Goal: Check status: Check status

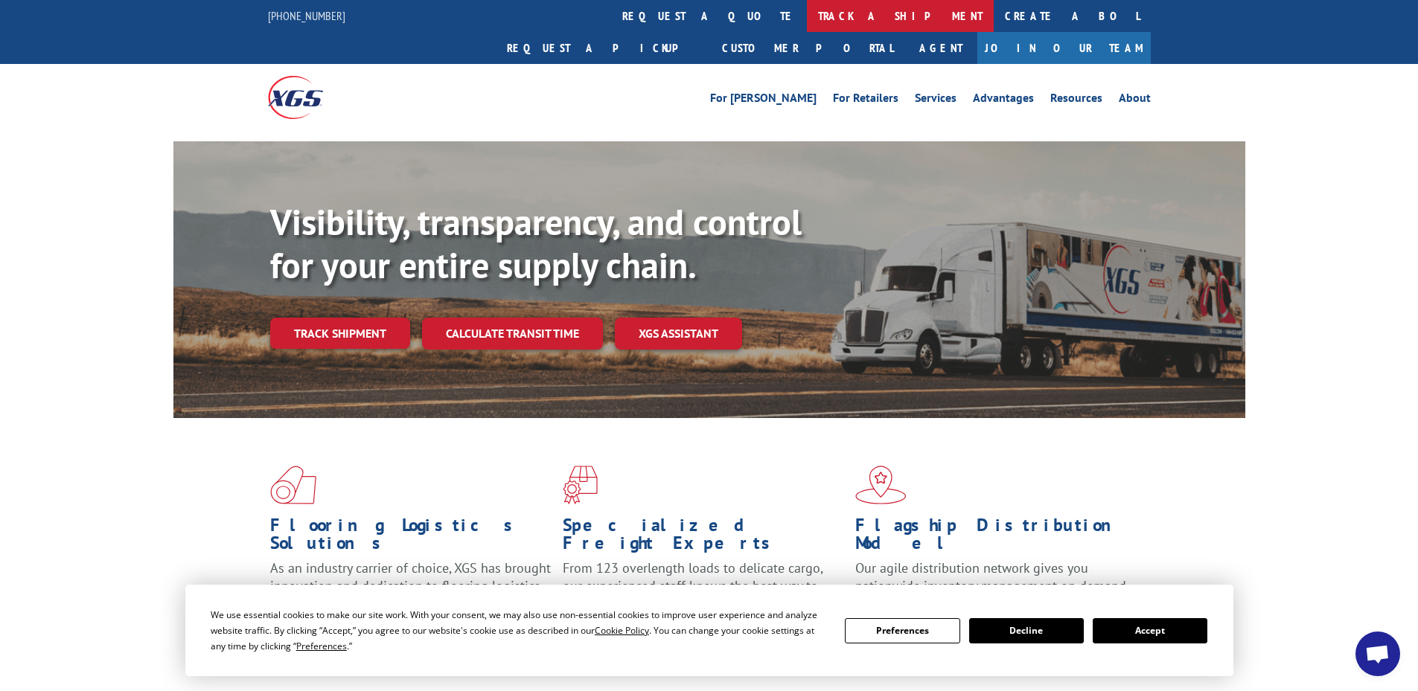
click at [807, 19] on link "track a shipment" at bounding box center [900, 16] width 187 height 32
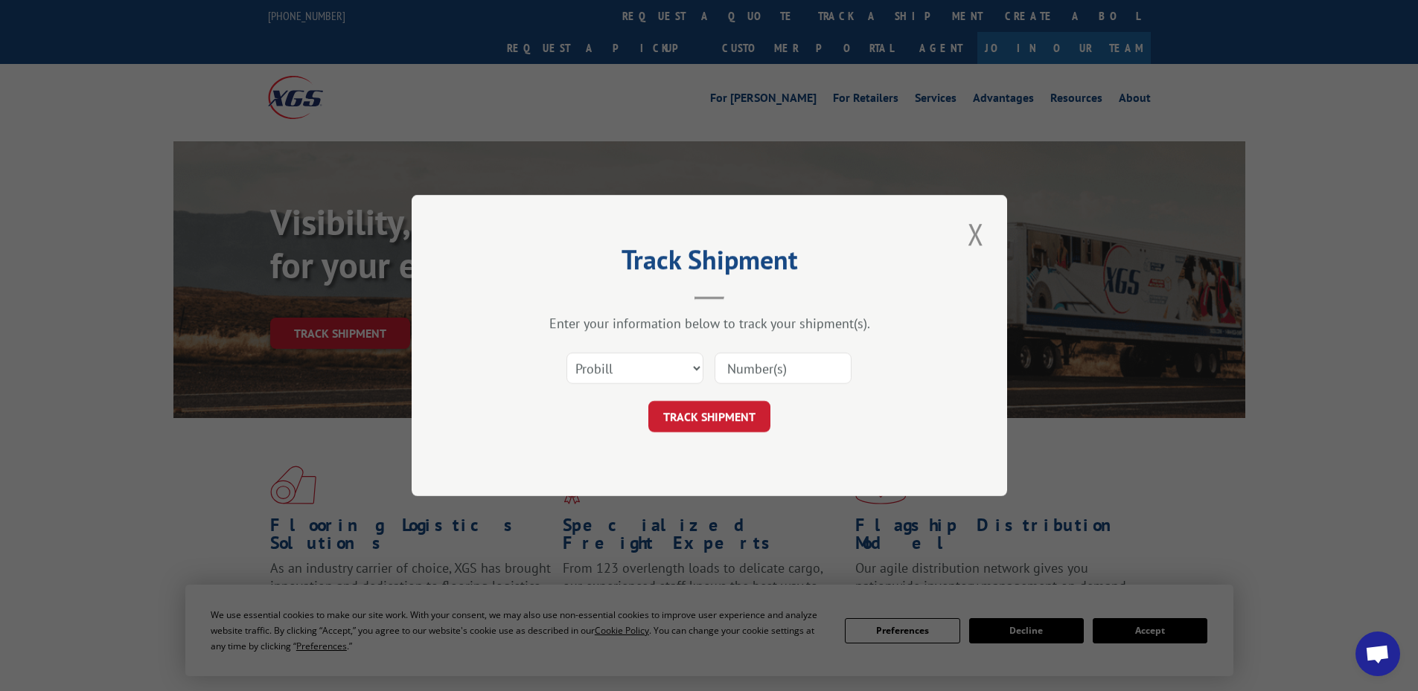
click at [745, 375] on input at bounding box center [782, 368] width 137 height 31
paste input "17095077"
type input "17095077"
click at [717, 427] on button "TRACK SHIPMENT" at bounding box center [709, 416] width 122 height 31
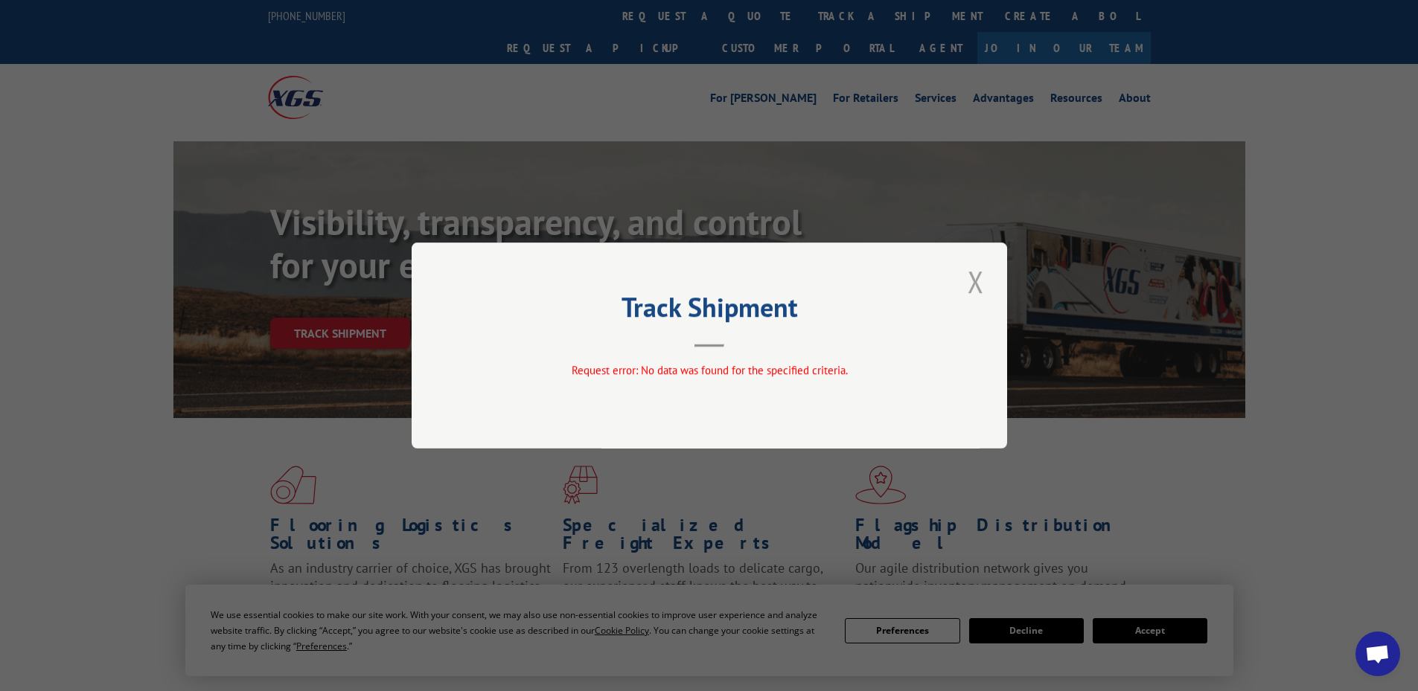
click at [973, 293] on button "Close modal" at bounding box center [975, 281] width 25 height 41
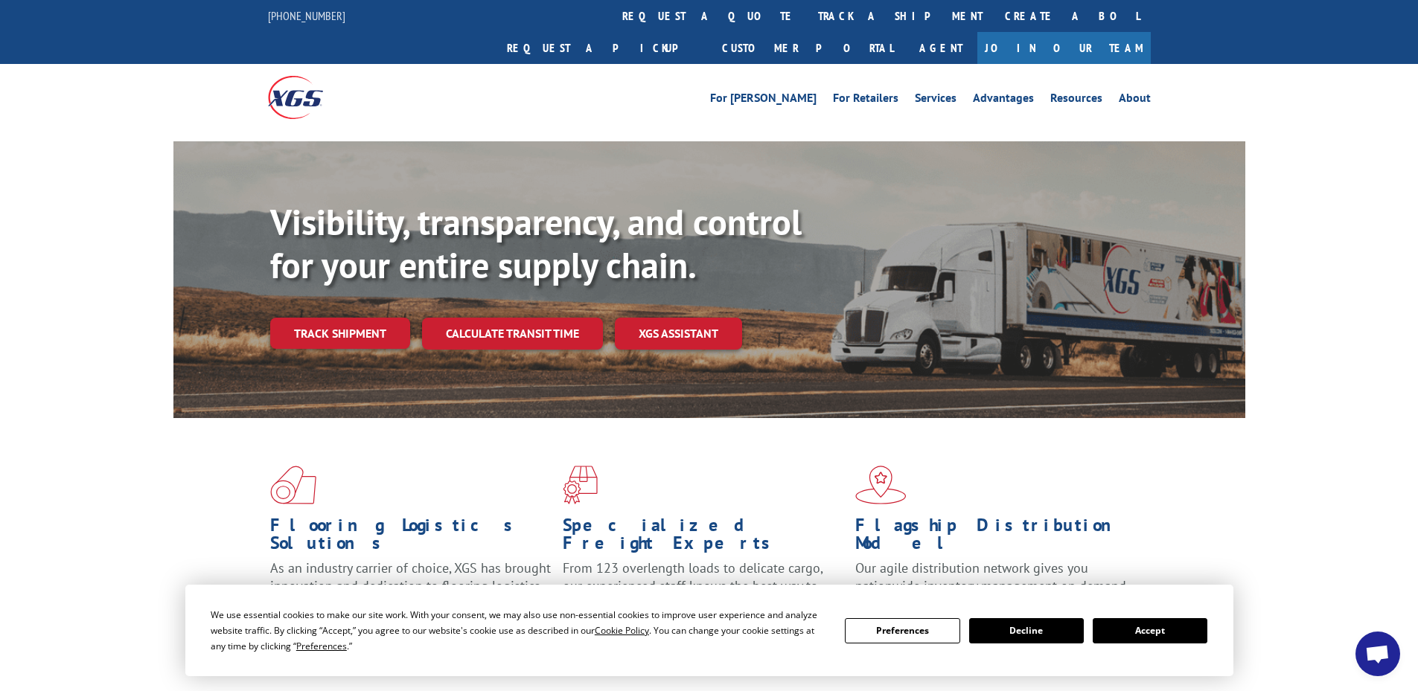
click at [360, 318] on link "Track shipment" at bounding box center [340, 333] width 140 height 31
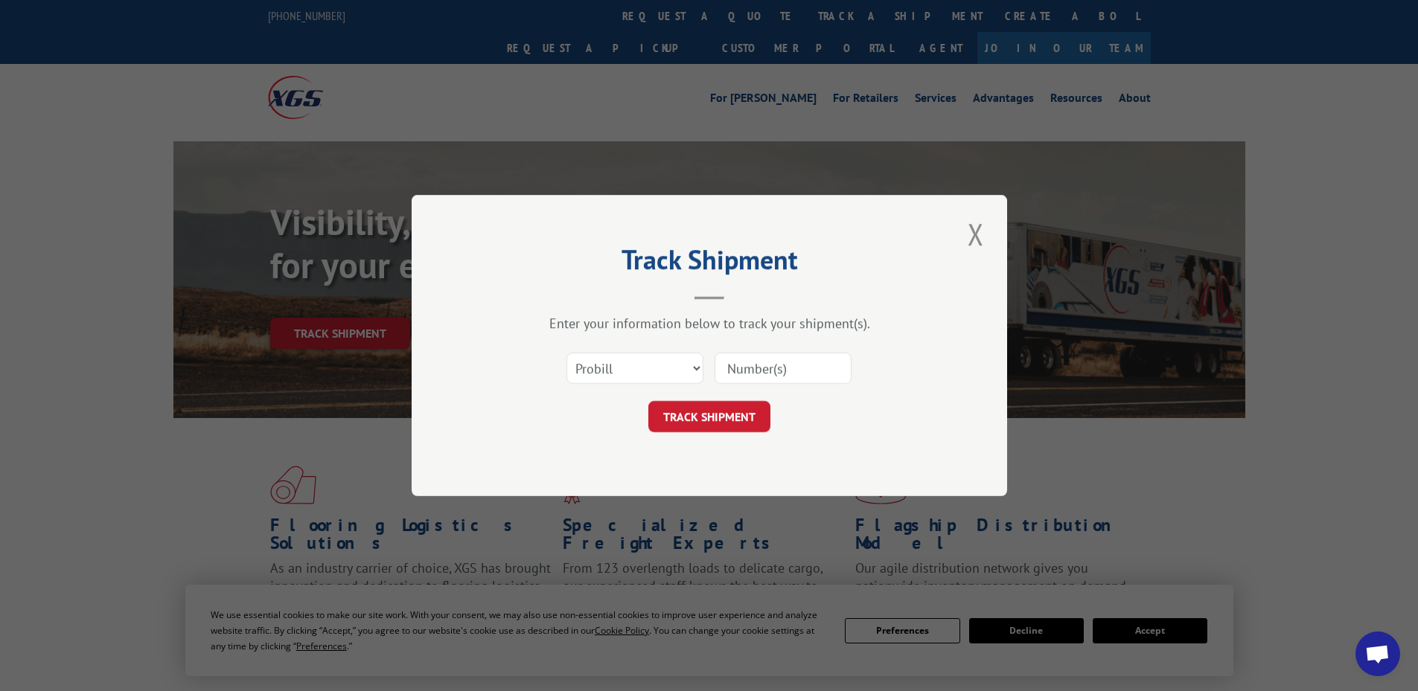
click at [768, 368] on input at bounding box center [782, 368] width 137 height 31
paste input "AA04881161"
type input "AA04881161"
click at [672, 374] on select "Select category... Probill BOL PO" at bounding box center [634, 368] width 137 height 31
select select "bol"
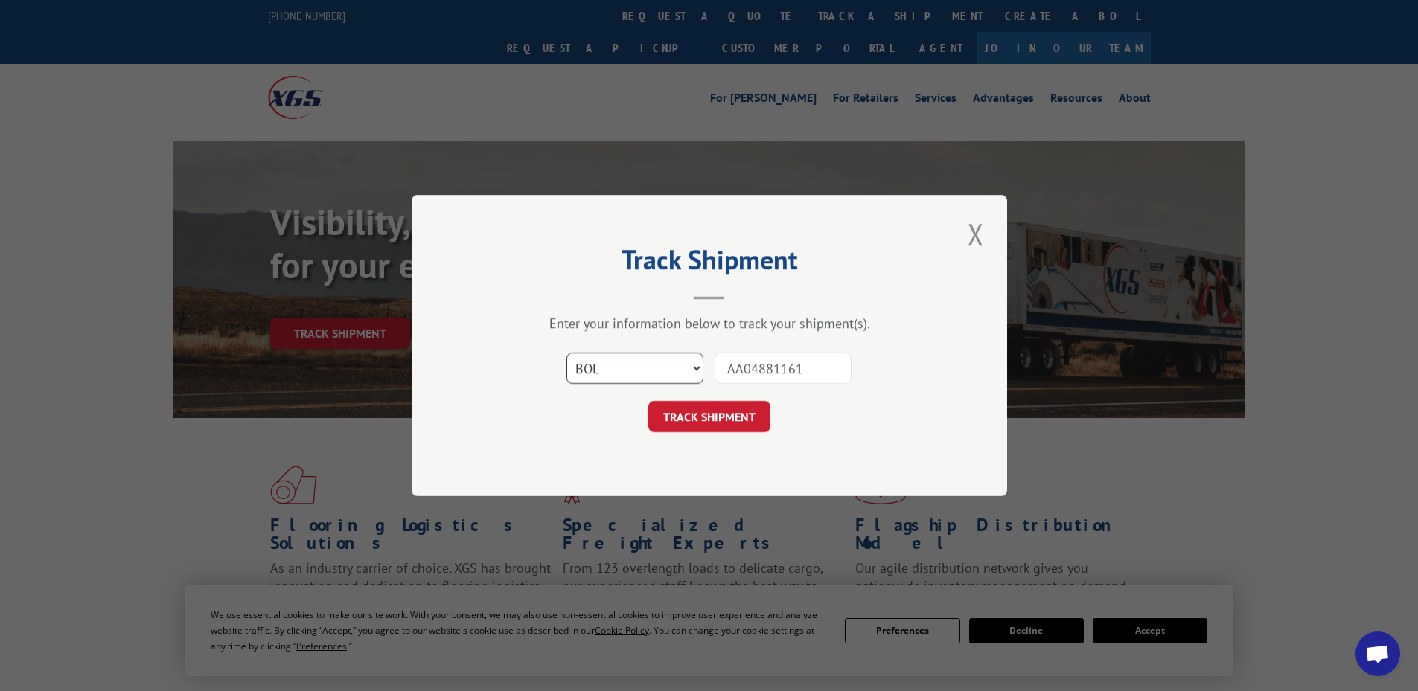
click at [566, 353] on select "Select category... Probill BOL PO" at bounding box center [634, 368] width 137 height 31
click at [711, 418] on button "TRACK SHIPMENT" at bounding box center [709, 416] width 122 height 31
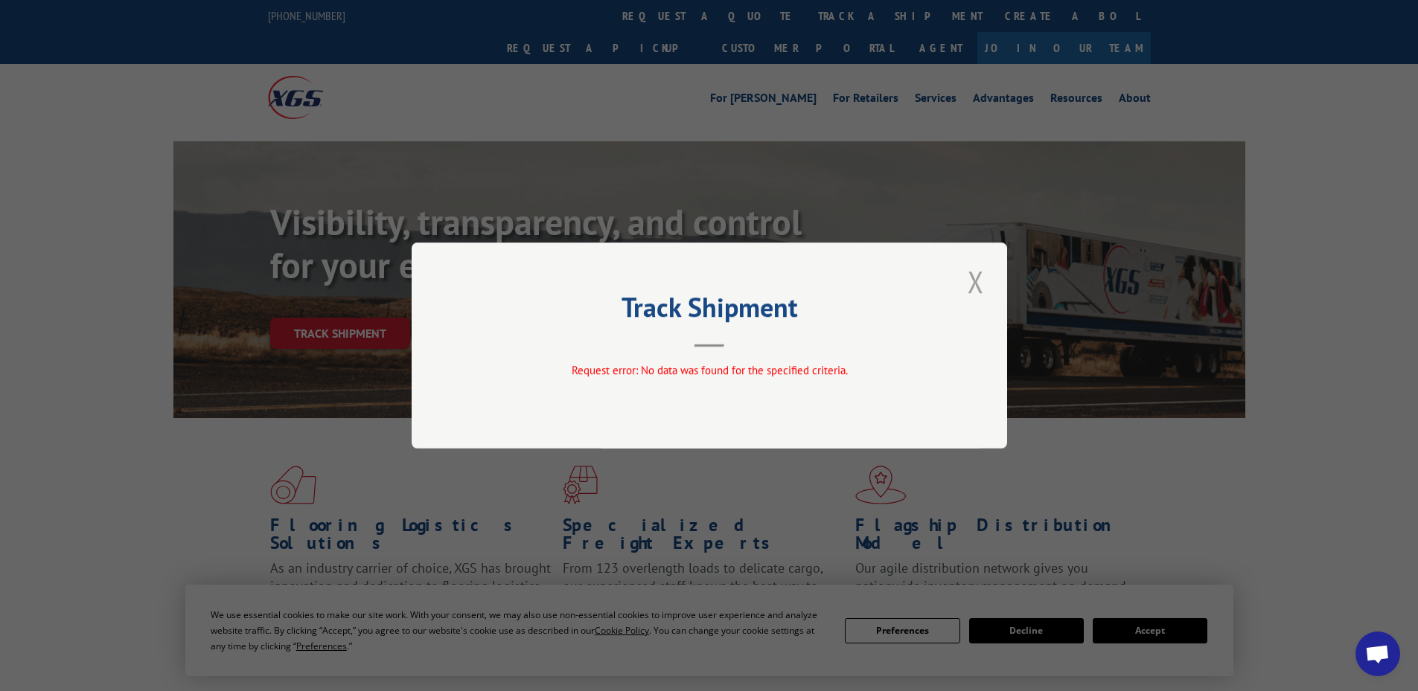
click at [974, 284] on button "Close modal" at bounding box center [975, 281] width 25 height 41
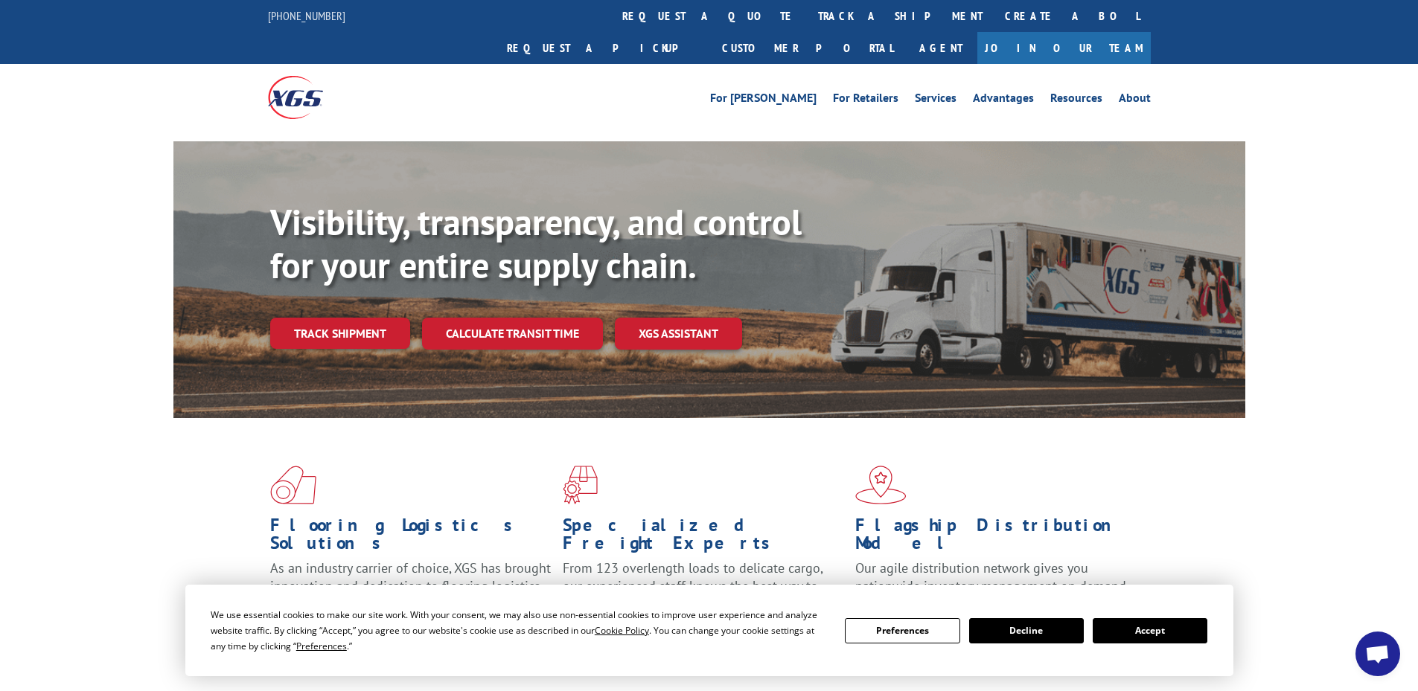
click at [292, 284] on div "Visibility, transparency, and control for your entire supply chain. Track shipm…" at bounding box center [757, 305] width 975 height 208
click at [306, 318] on link "Track shipment" at bounding box center [340, 333] width 140 height 31
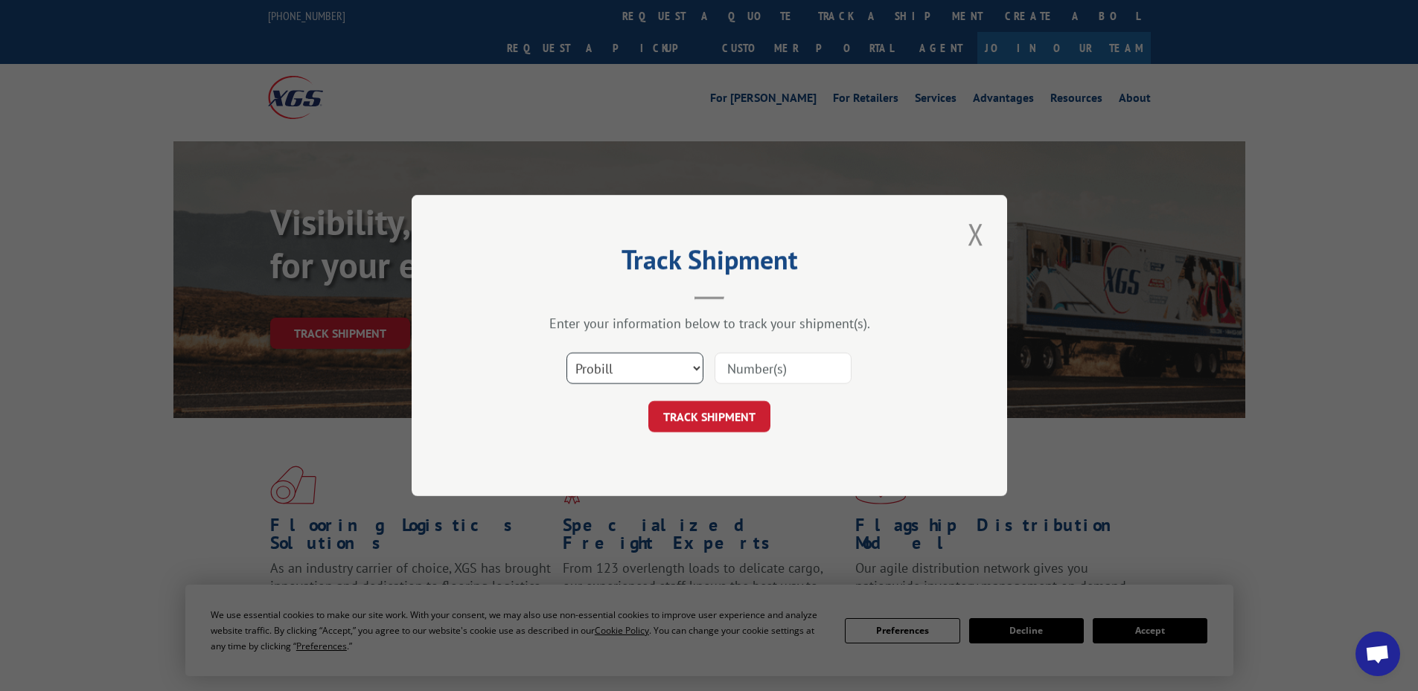
click at [655, 365] on select "Select category... Probill BOL PO" at bounding box center [634, 368] width 137 height 31
select select "po"
click at [566, 353] on select "Select category... Probill BOL PO" at bounding box center [634, 368] width 137 height 31
click at [784, 373] on input at bounding box center [782, 368] width 137 height 31
type input "44544094"
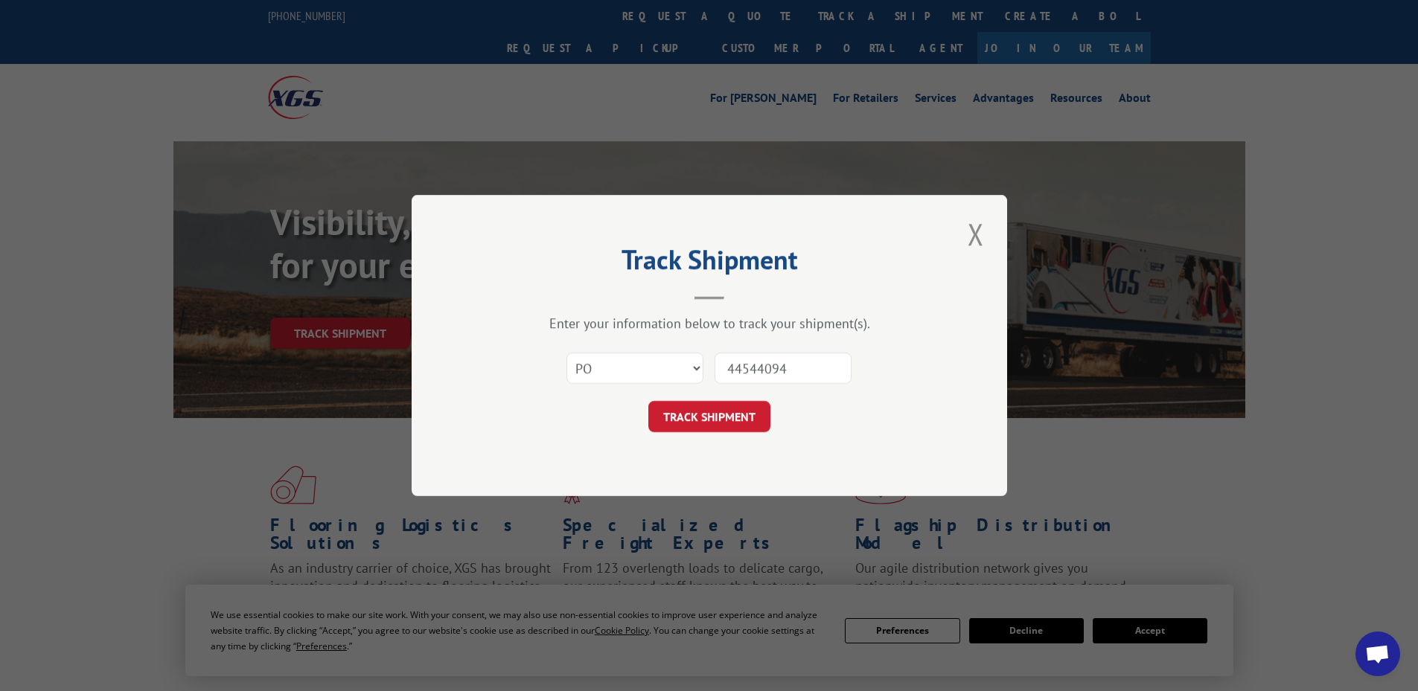
click at [648, 401] on button "TRACK SHIPMENT" at bounding box center [709, 416] width 122 height 31
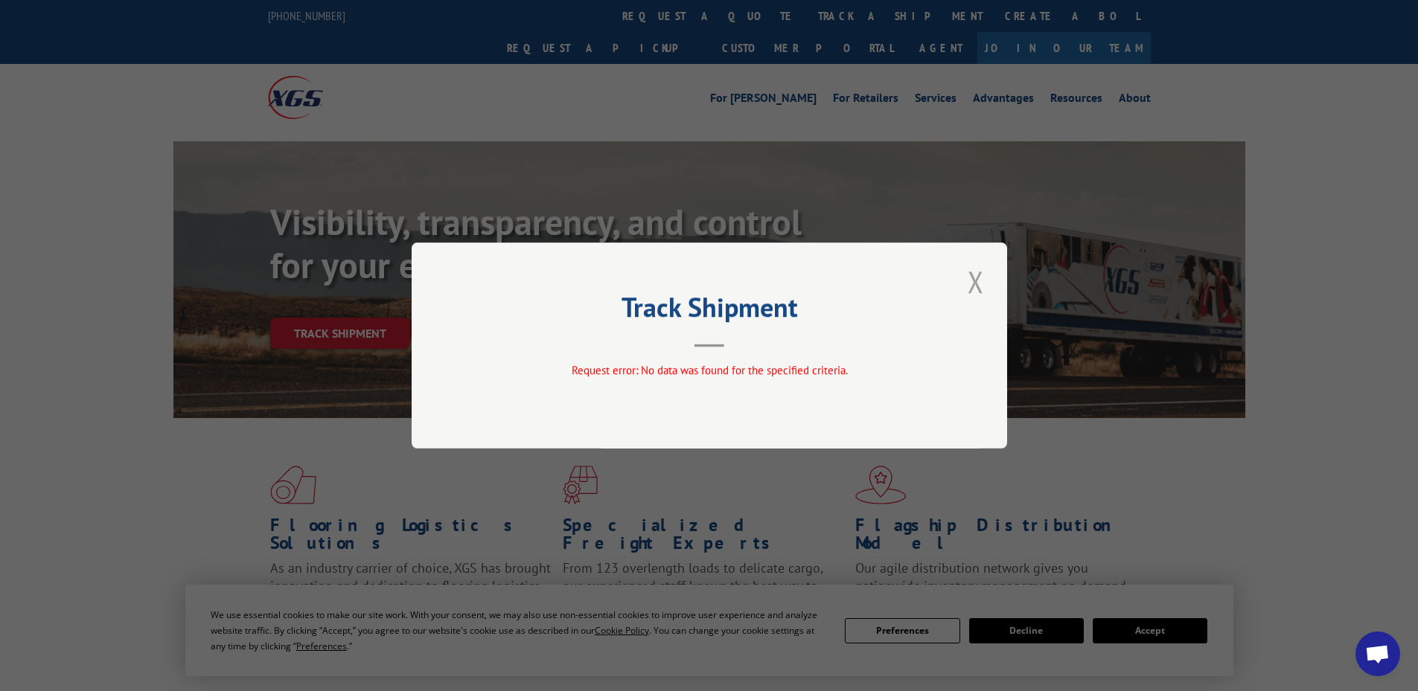
click at [976, 281] on button "Close modal" at bounding box center [975, 281] width 25 height 41
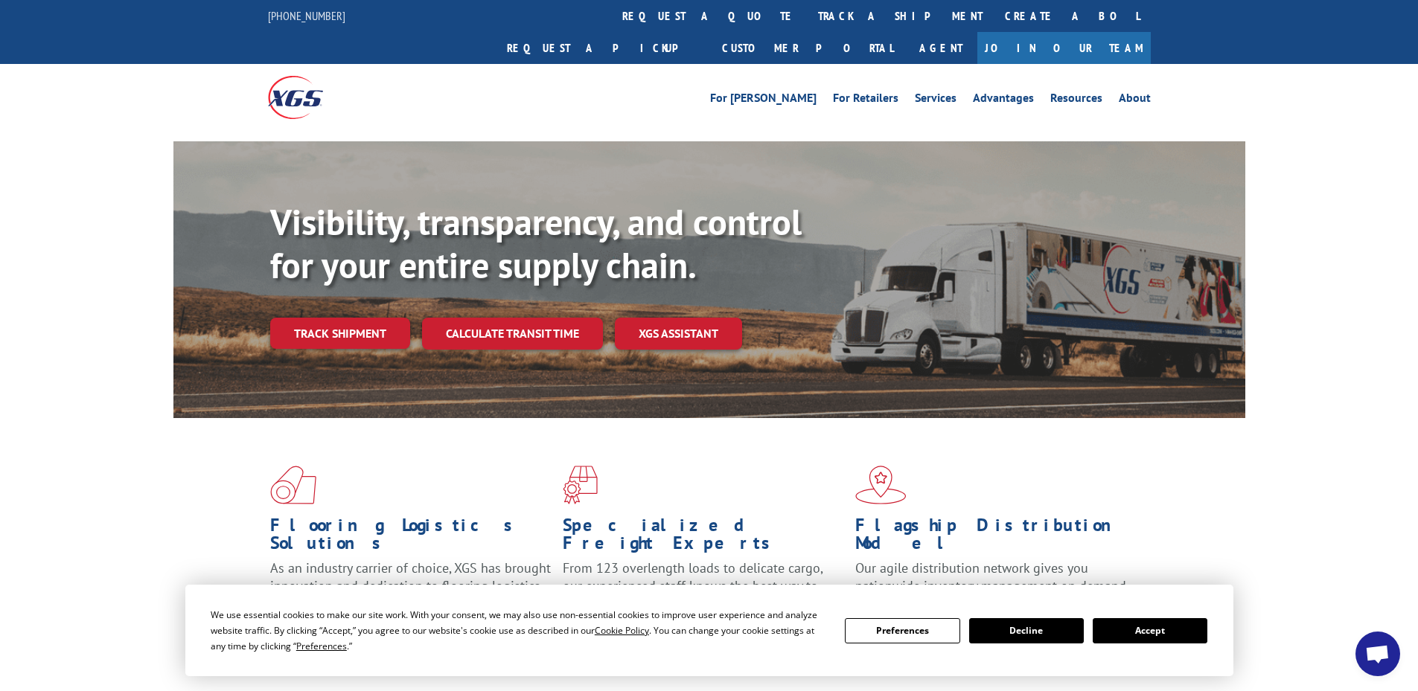
click at [1023, 635] on button "Decline" at bounding box center [1026, 630] width 115 height 25
